Goal: Navigation & Orientation: Find specific page/section

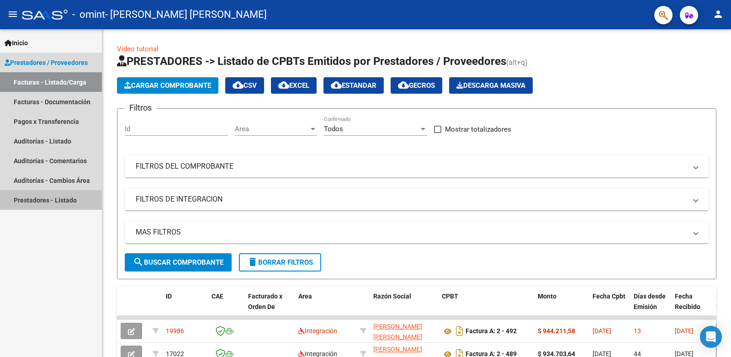
click at [60, 200] on link "Prestadores - Listado" at bounding box center [51, 200] width 102 height 20
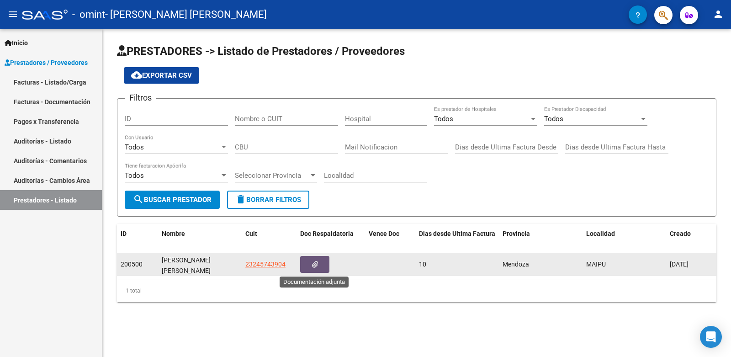
click at [310, 266] on button "button" at bounding box center [314, 264] width 29 height 17
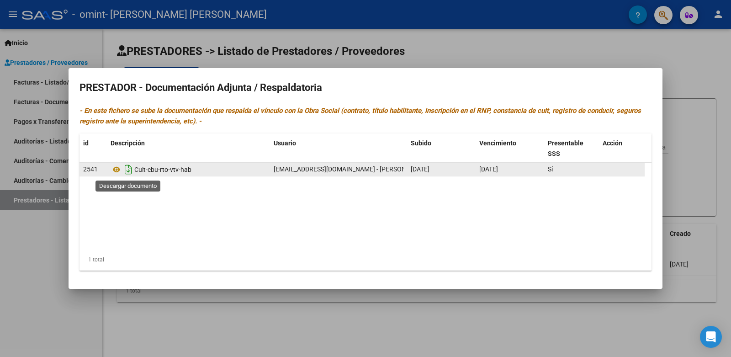
click at [133, 171] on icon "Descargar documento" at bounding box center [128, 169] width 12 height 15
click at [116, 168] on icon at bounding box center [116, 169] width 12 height 11
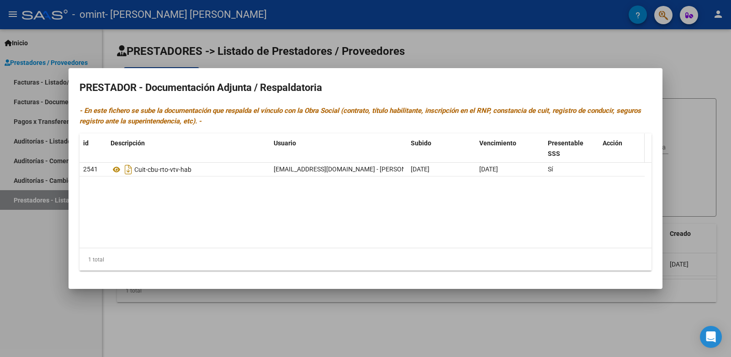
click at [612, 145] on span "Acción" at bounding box center [612, 142] width 20 height 7
click at [702, 66] on div at bounding box center [365, 178] width 731 height 357
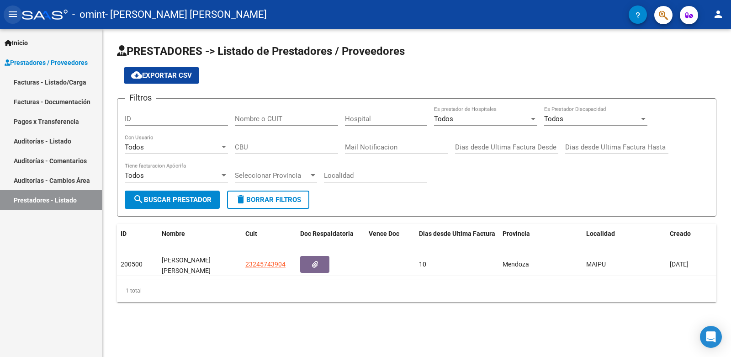
click at [13, 14] on mat-icon "menu" at bounding box center [12, 14] width 11 height 11
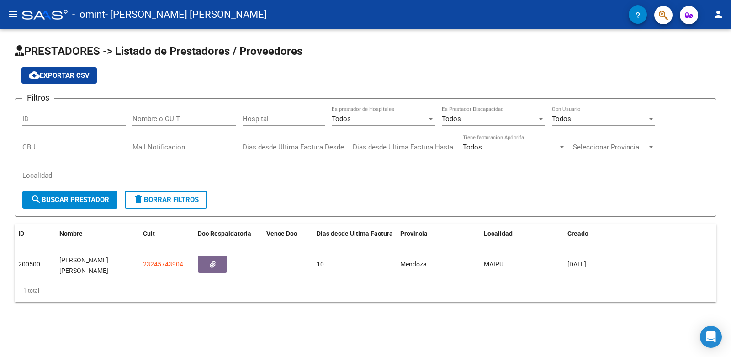
click at [14, 14] on mat-icon "menu" at bounding box center [12, 14] width 11 height 11
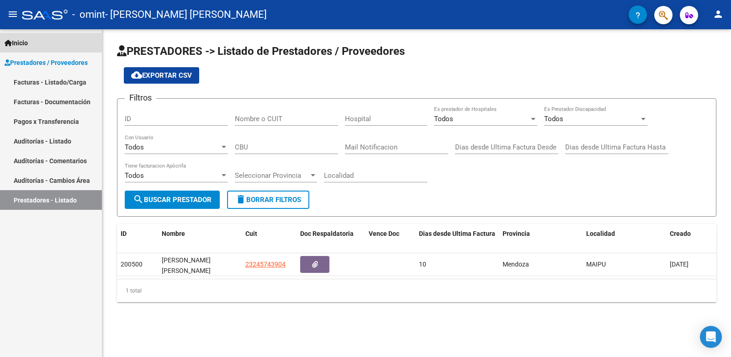
click at [22, 42] on span "Inicio" at bounding box center [16, 43] width 23 height 10
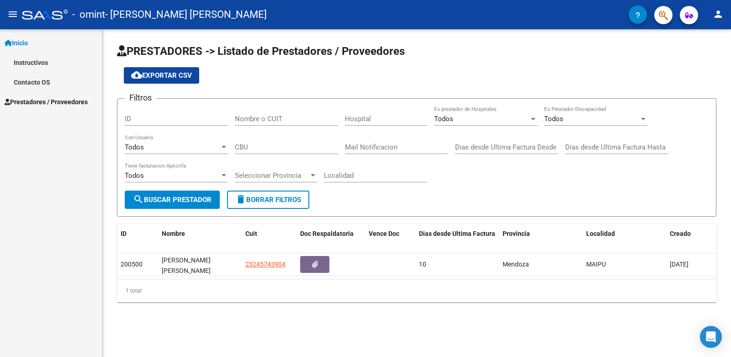
click at [30, 61] on link "Instructivos" at bounding box center [51, 63] width 102 height 20
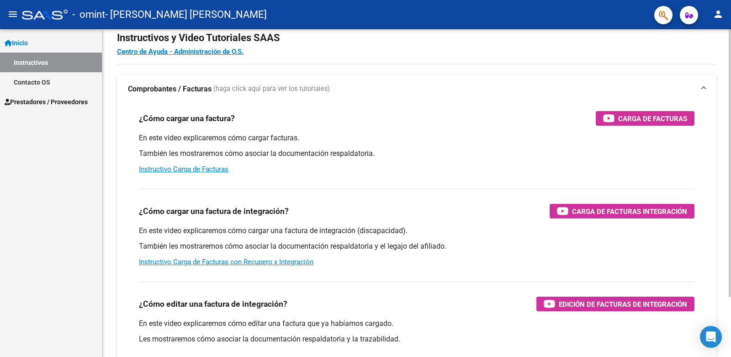
scroll to position [22, 0]
click at [35, 79] on link "Contacto OS" at bounding box center [51, 82] width 102 height 20
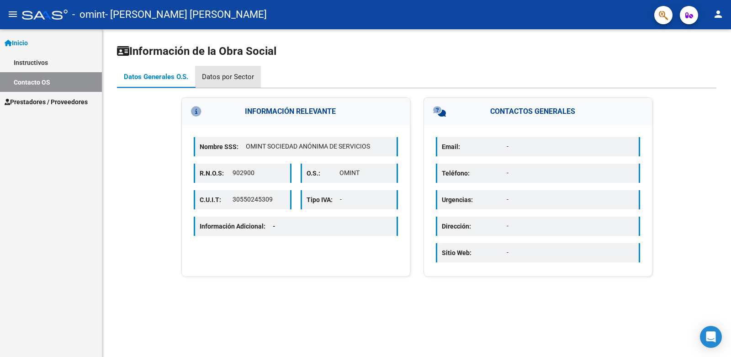
click at [238, 76] on div "Datos por Sector" at bounding box center [228, 77] width 52 height 10
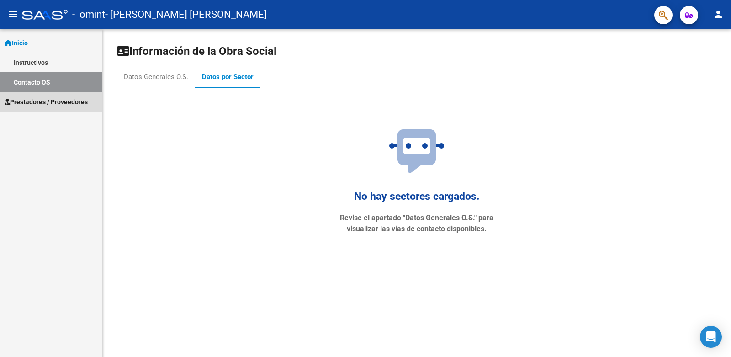
click at [20, 103] on span "Prestadores / Proveedores" at bounding box center [46, 102] width 83 height 10
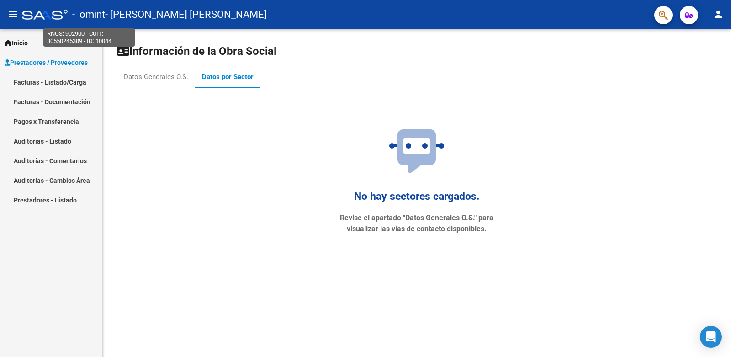
click at [95, 9] on span "- omint" at bounding box center [88, 15] width 33 height 20
click at [719, 13] on mat-icon "person" at bounding box center [717, 14] width 11 height 11
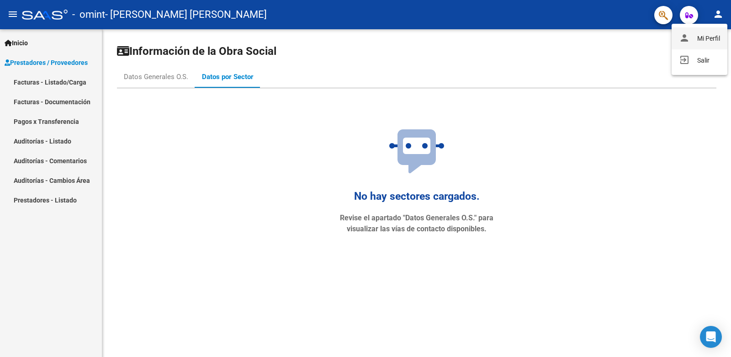
click at [708, 37] on button "person Mi Perfil" at bounding box center [699, 38] width 56 height 22
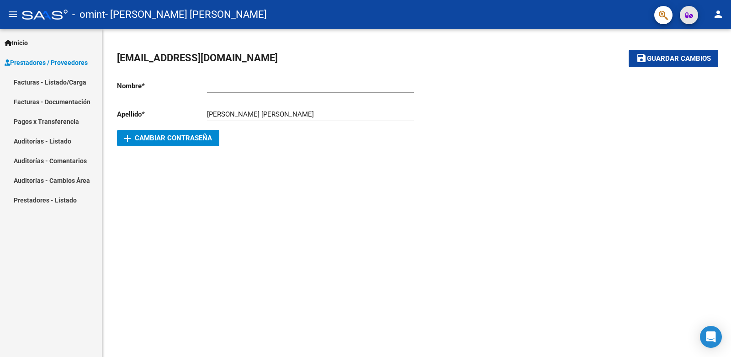
click at [689, 15] on icon "button" at bounding box center [689, 15] width 8 height 7
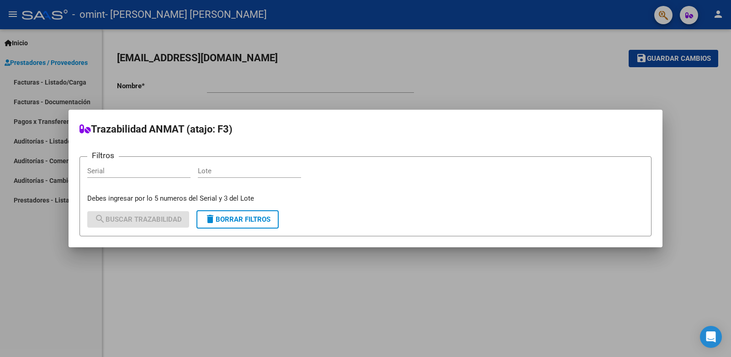
click at [482, 64] on div at bounding box center [365, 178] width 731 height 357
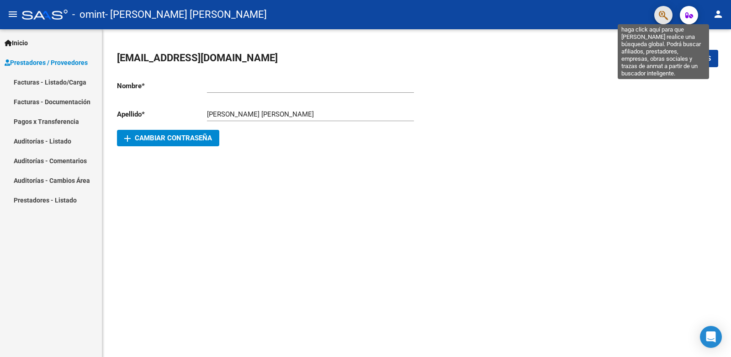
click at [660, 16] on icon "button" at bounding box center [662, 15] width 9 height 11
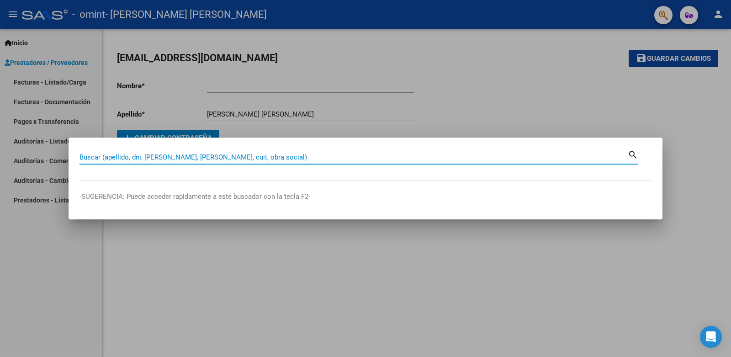
click at [584, 98] on div at bounding box center [365, 178] width 731 height 357
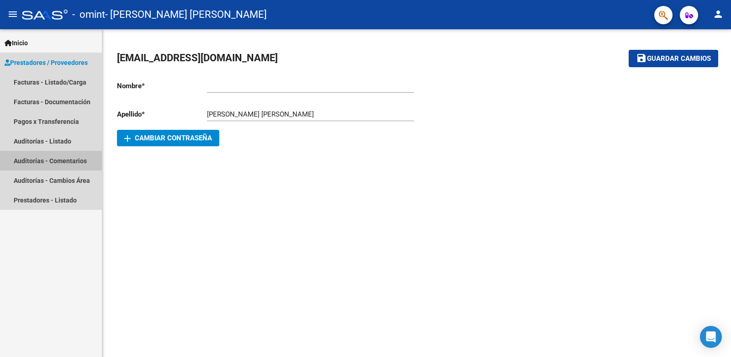
click at [45, 161] on link "Auditorías - Comentarios" at bounding box center [51, 161] width 102 height 20
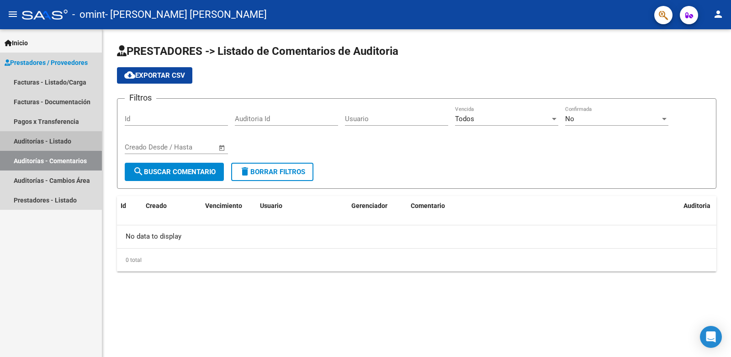
click at [39, 139] on link "Auditorías - Listado" at bounding box center [51, 141] width 102 height 20
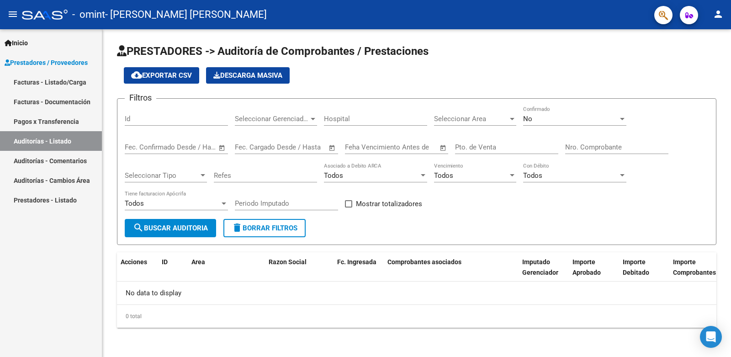
click at [47, 79] on link "Facturas - Listado/Carga" at bounding box center [51, 82] width 102 height 20
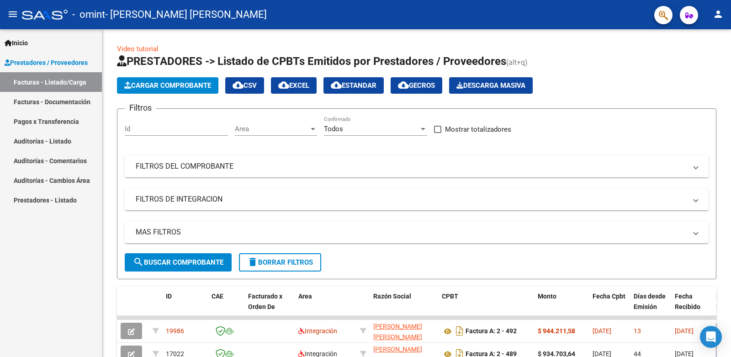
click at [37, 102] on link "Facturas - Documentación" at bounding box center [51, 102] width 102 height 20
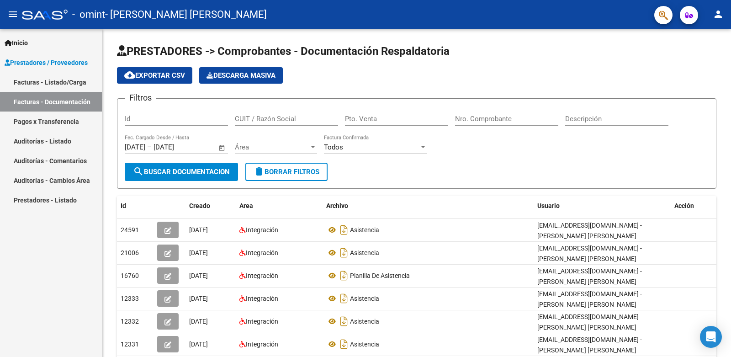
click at [37, 125] on link "Pagos x Transferencia" at bounding box center [51, 121] width 102 height 20
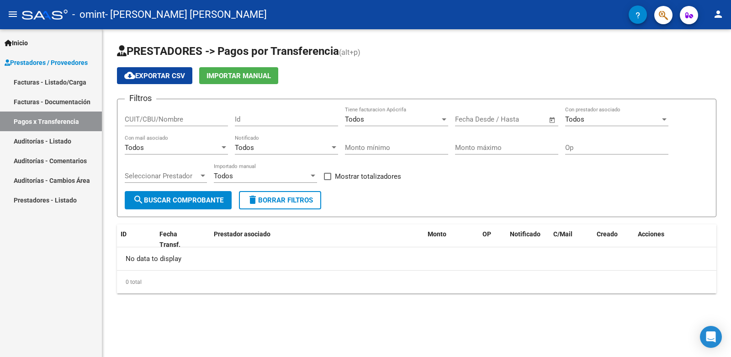
click at [41, 141] on link "Auditorías - Listado" at bounding box center [51, 141] width 102 height 20
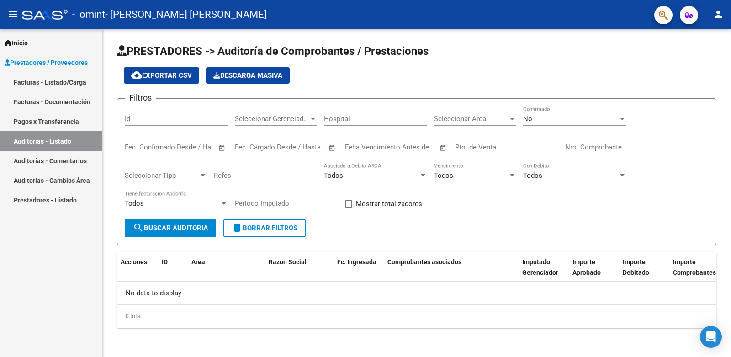
click at [38, 160] on link "Auditorías - Comentarios" at bounding box center [51, 161] width 102 height 20
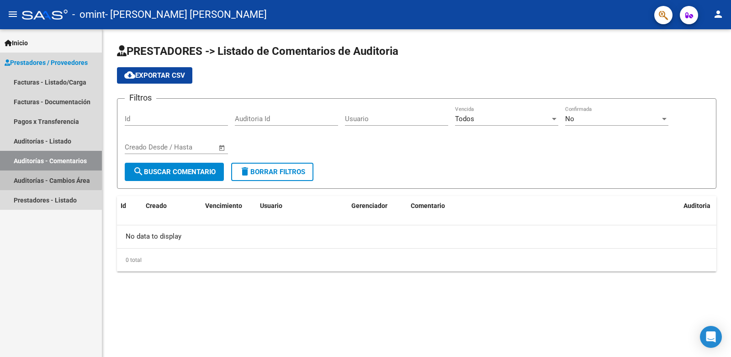
click at [47, 175] on link "Auditorías - Cambios Área" at bounding box center [51, 180] width 102 height 20
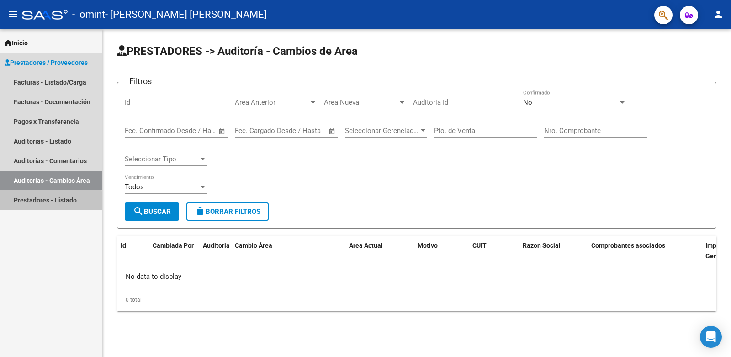
click at [47, 201] on link "Prestadores - Listado" at bounding box center [51, 200] width 102 height 20
